Goal: Navigation & Orientation: Find specific page/section

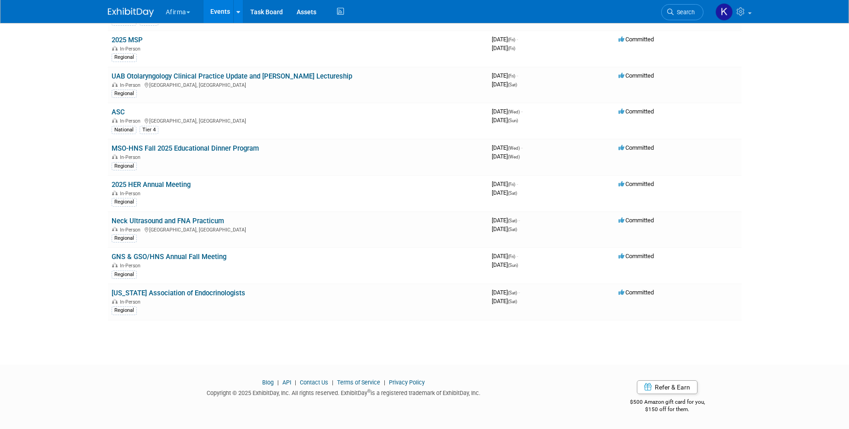
click at [176, 20] on ul "Afirma Explore: My Workspaces 6 Go to Workspace: Afirma Corporate Events Deciph…" at bounding box center [255, 11] width 181 height 23
click at [184, 9] on button "Afirma" at bounding box center [183, 10] width 37 height 20
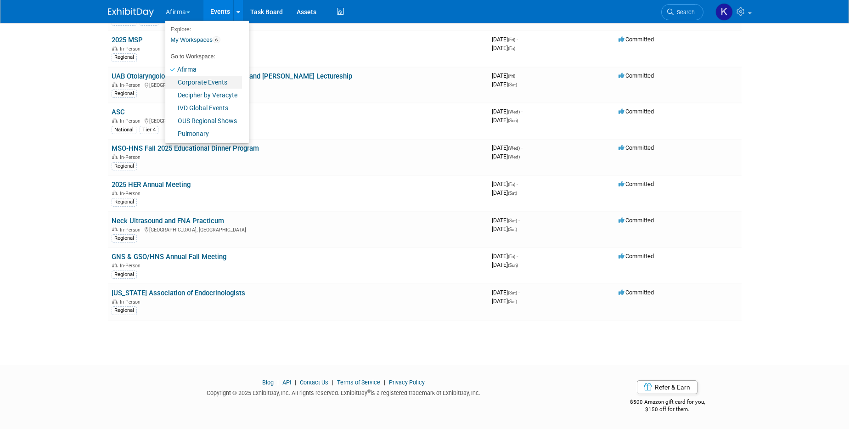
click at [187, 84] on link "Corporate Events" at bounding box center [203, 82] width 77 height 13
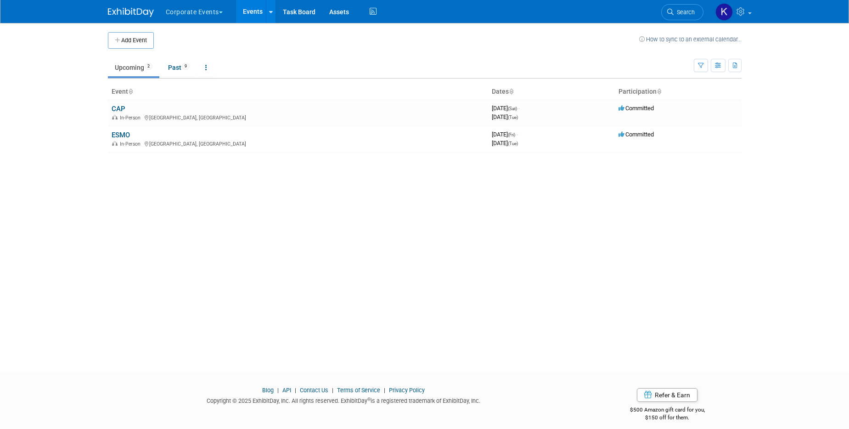
click at [181, 10] on button "Corporate Events" at bounding box center [199, 10] width 69 height 20
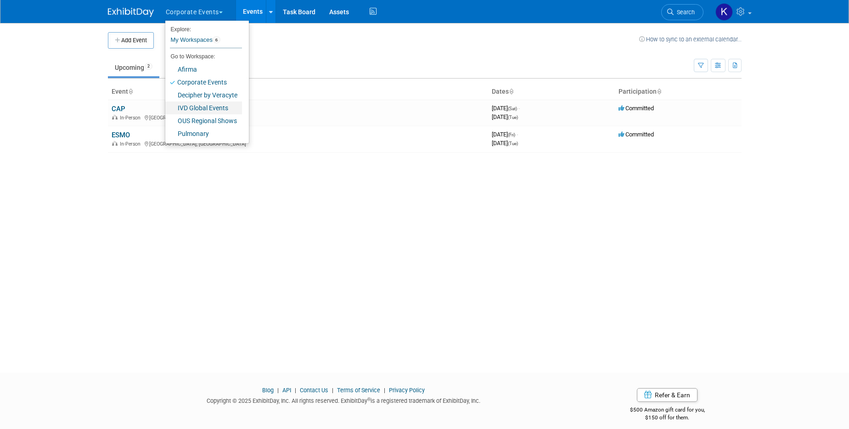
click at [193, 105] on link "IVD Global Events" at bounding box center [203, 108] width 77 height 13
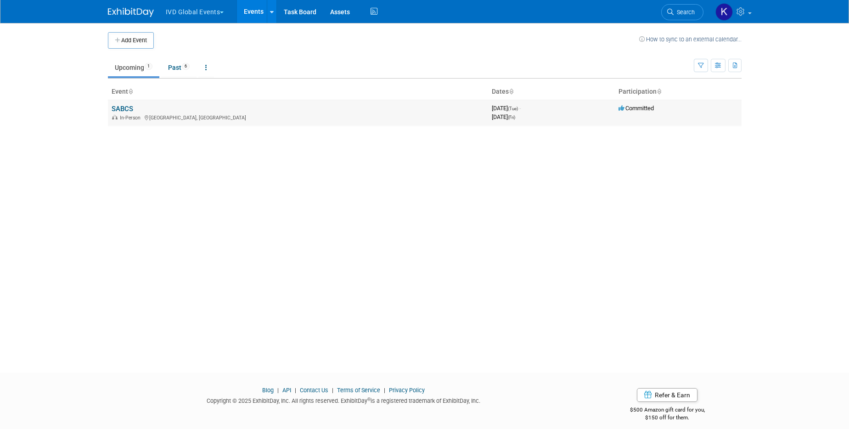
click at [122, 108] on link "SABCS" at bounding box center [123, 109] width 22 height 8
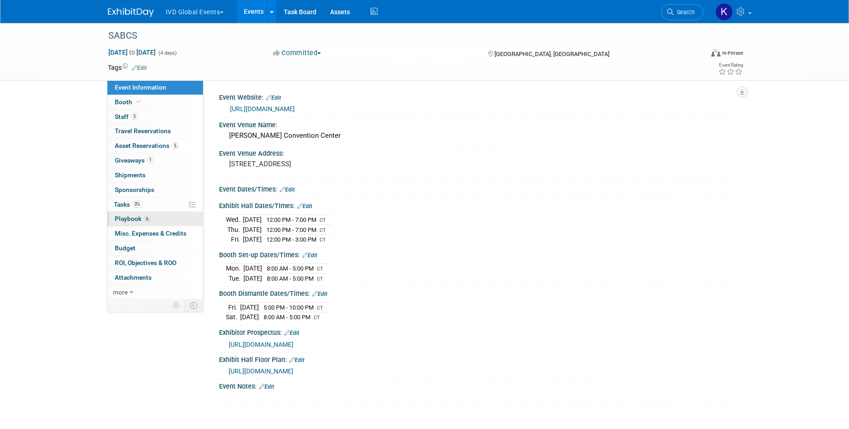
click at [177, 215] on link "6 Playbook 6" at bounding box center [155, 219] width 96 height 14
